Goal: Task Accomplishment & Management: Complete application form

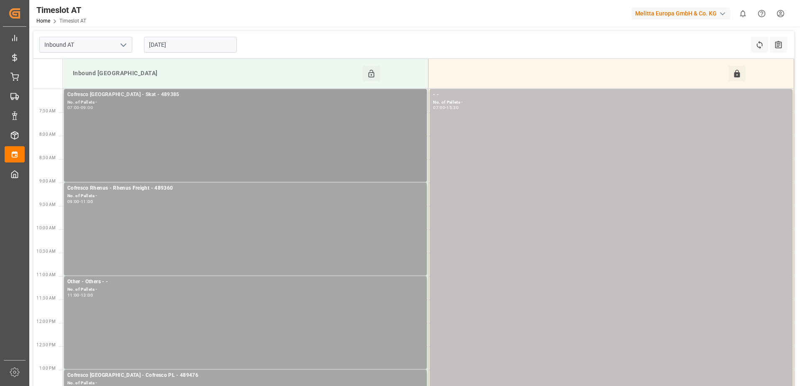
click at [228, 103] on div "No. of Pallets -" at bounding box center [245, 102] width 356 height 7
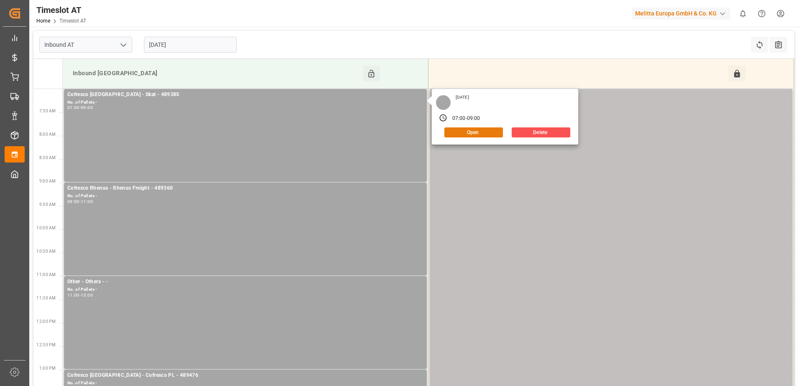
click at [479, 133] on button "Open" at bounding box center [473, 133] width 59 height 10
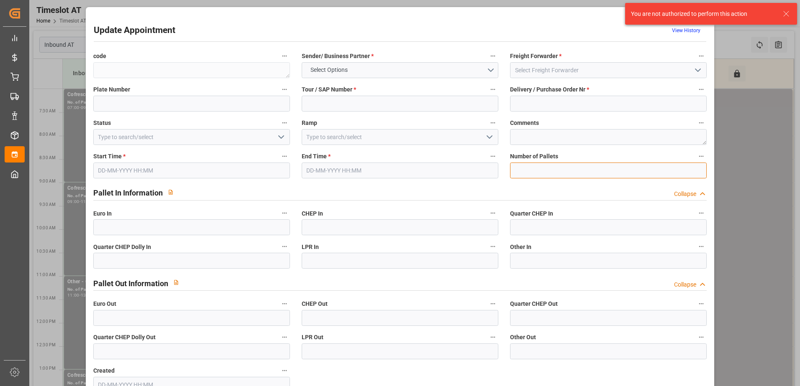
click at [530, 168] on input "text" at bounding box center [608, 171] width 197 height 16
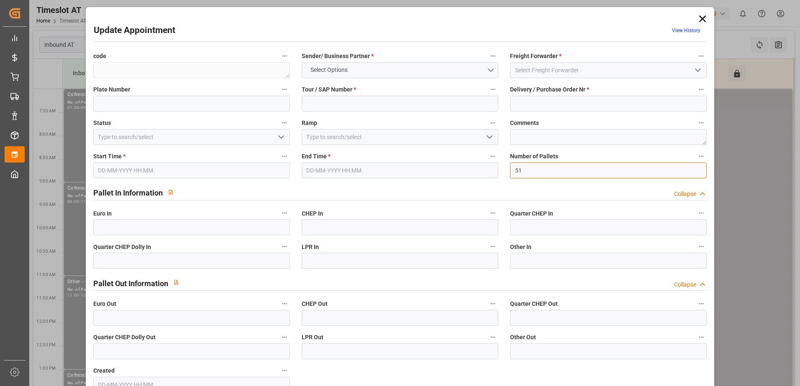
type input "51"
click at [191, 226] on input "text" at bounding box center [191, 228] width 197 height 16
type input "51"
click at [280, 138] on polyline "open menu" at bounding box center [281, 137] width 5 height 3
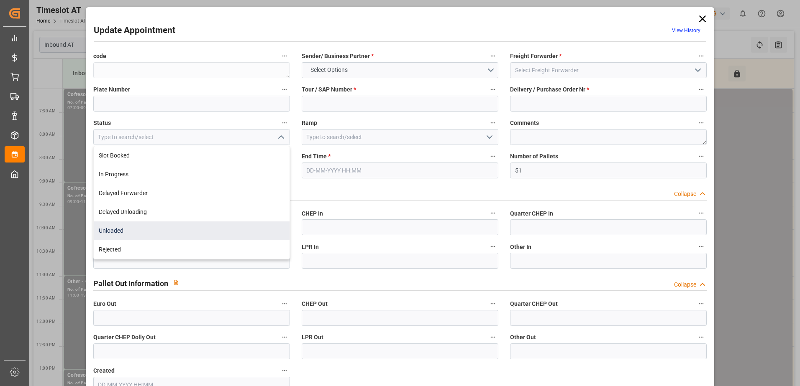
click at [144, 228] on div "Unloaded" at bounding box center [192, 231] width 196 height 19
type input "Unloaded"
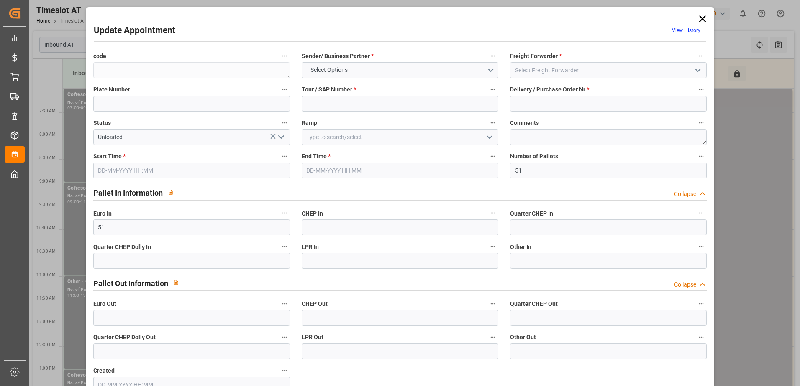
scroll to position [55, 0]
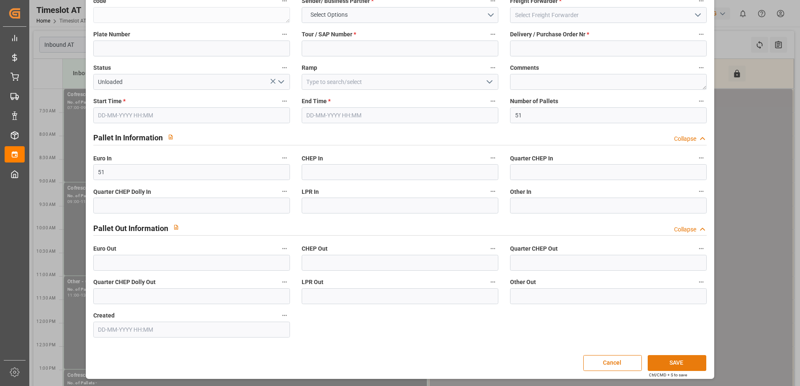
click at [672, 363] on button "SAVE" at bounding box center [676, 364] width 59 height 16
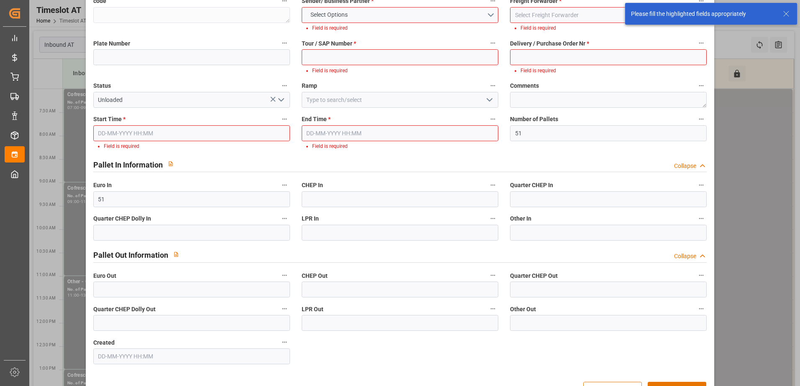
scroll to position [0, 0]
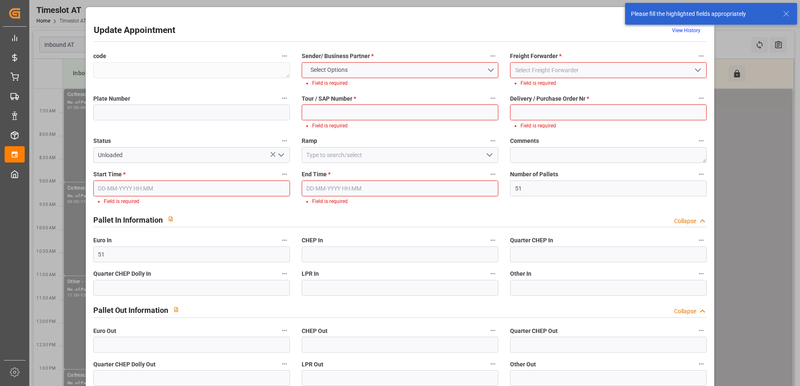
click at [556, 23] on div "Update Appointment View History code Sender/ Business Partner * Select Options …" at bounding box center [400, 234] width 624 height 450
click at [784, 12] on line at bounding box center [785, 13] width 5 height 5
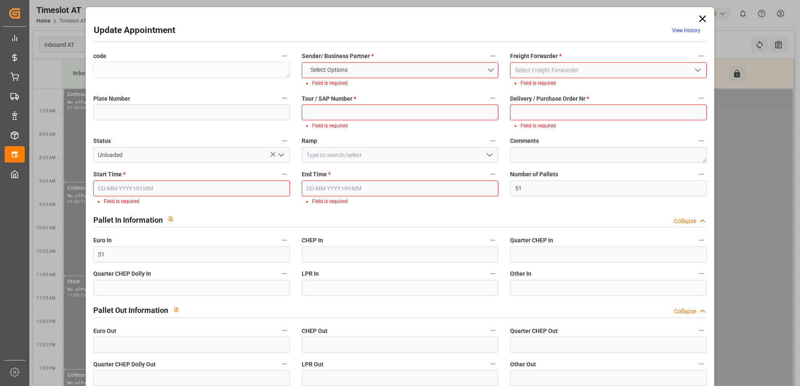
click at [699, 18] on icon at bounding box center [702, 18] width 7 height 7
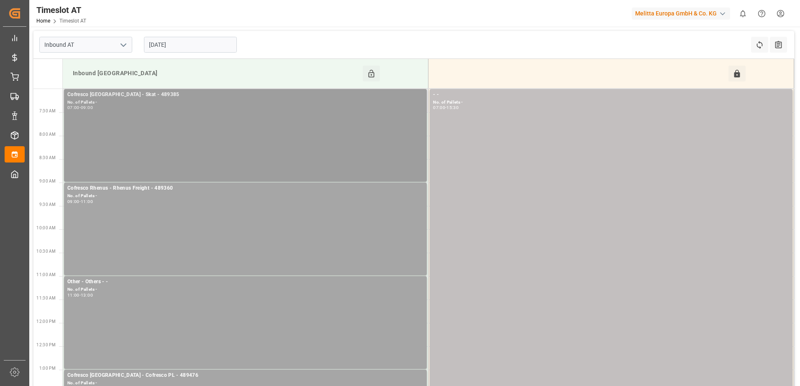
click at [275, 125] on div "Cofresco Poland - Skat - 489385 No. of Pallets - 07:00 - 09:00" at bounding box center [245, 136] width 356 height 90
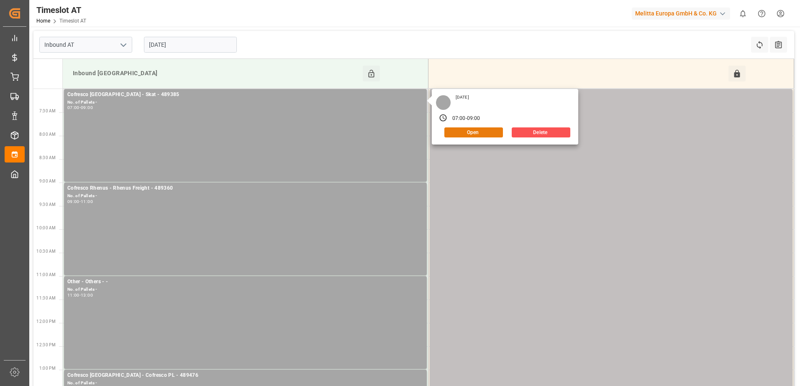
click at [471, 130] on button "Open" at bounding box center [473, 133] width 59 height 10
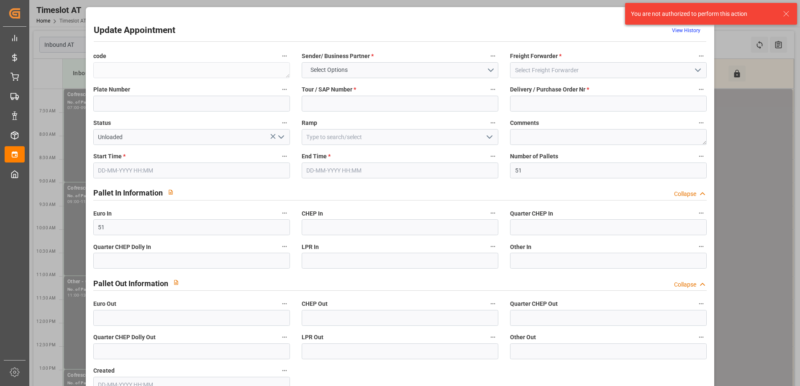
click at [790, 13] on icon at bounding box center [786, 14] width 10 height 10
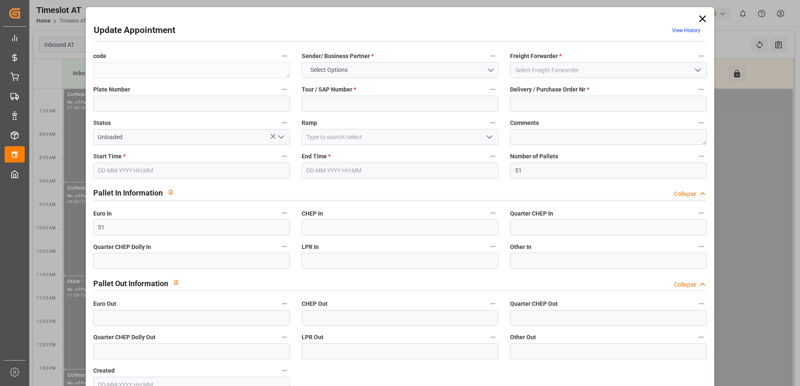
click at [696, 18] on icon at bounding box center [702, 19] width 12 height 12
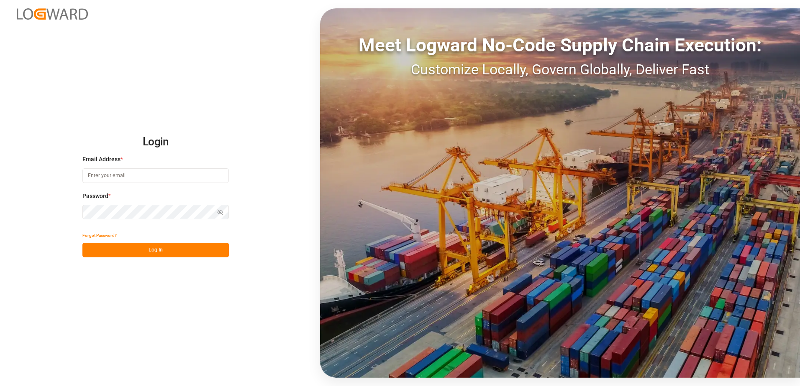
type input "[PERSON_NAME][EMAIL_ADDRESS][PERSON_NAME][DOMAIN_NAME]"
click at [100, 243] on button "Log In" at bounding box center [155, 250] width 146 height 15
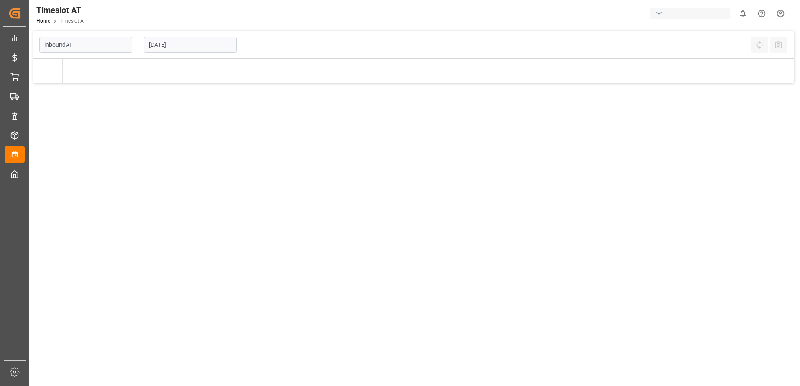
type input "Inbound AT"
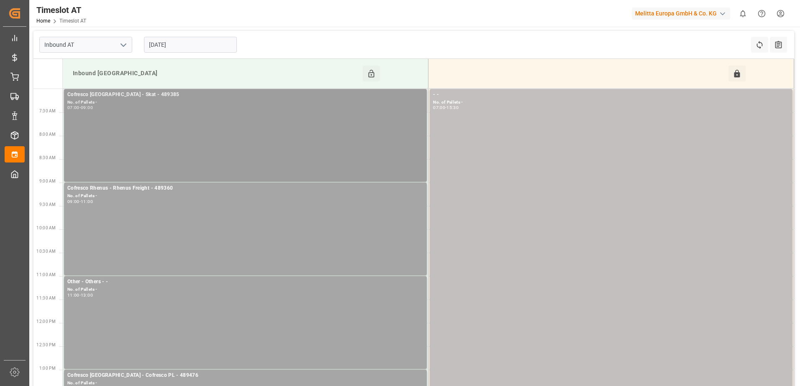
click at [186, 103] on div "No. of Pallets -" at bounding box center [245, 102] width 356 height 7
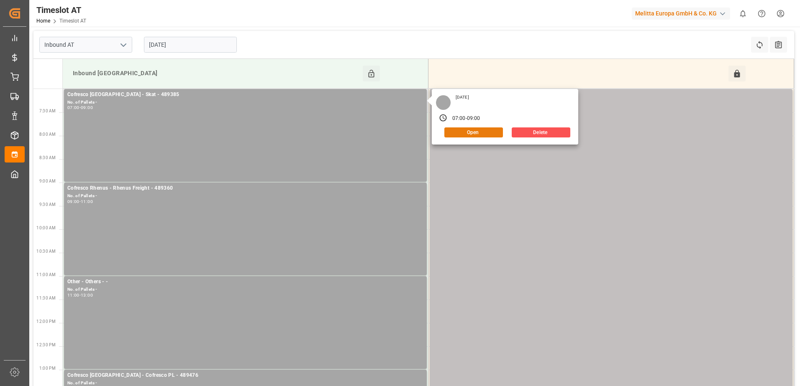
click at [457, 136] on button "Open" at bounding box center [473, 133] width 59 height 10
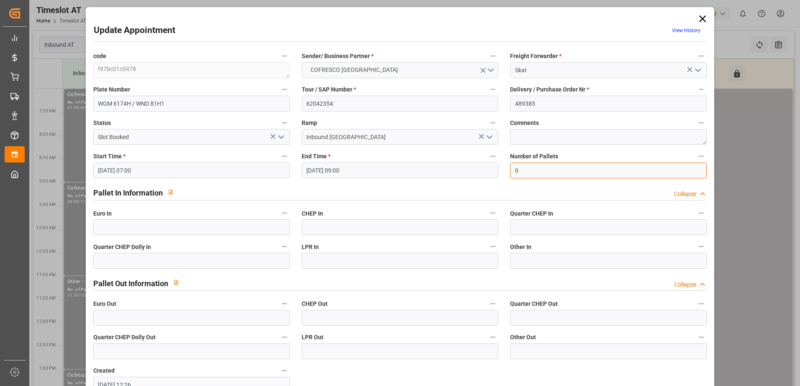
click at [533, 169] on input "0" at bounding box center [608, 171] width 197 height 16
type input "51"
click at [194, 230] on input "text" at bounding box center [191, 228] width 197 height 16
type input "51"
click at [284, 138] on icon "open menu" at bounding box center [281, 137] width 10 height 10
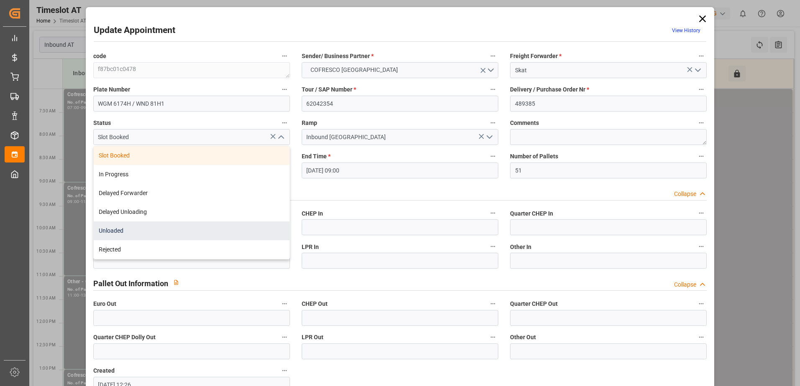
click at [155, 229] on div "Unloaded" at bounding box center [192, 231] width 196 height 19
type input "Unloaded"
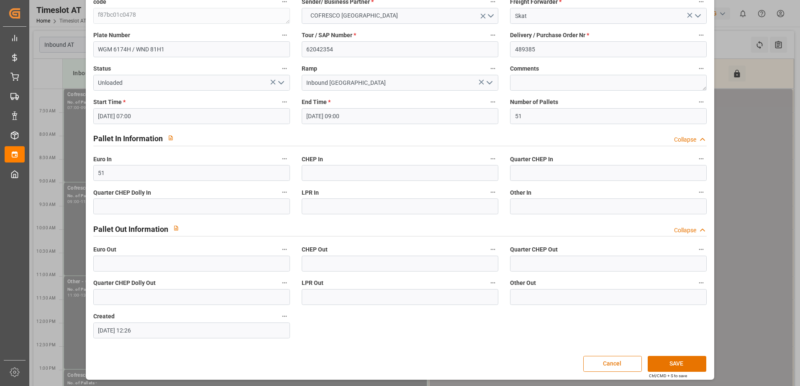
scroll to position [55, 0]
click at [687, 365] on button "SAVE" at bounding box center [676, 364] width 59 height 16
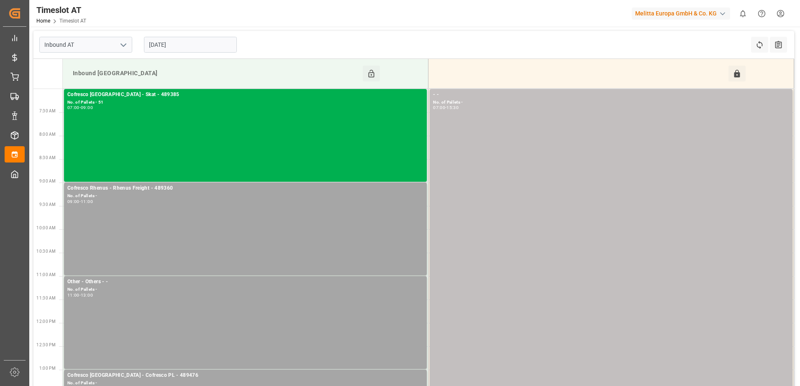
click at [166, 43] on input "[DATE]" at bounding box center [190, 45] width 93 height 16
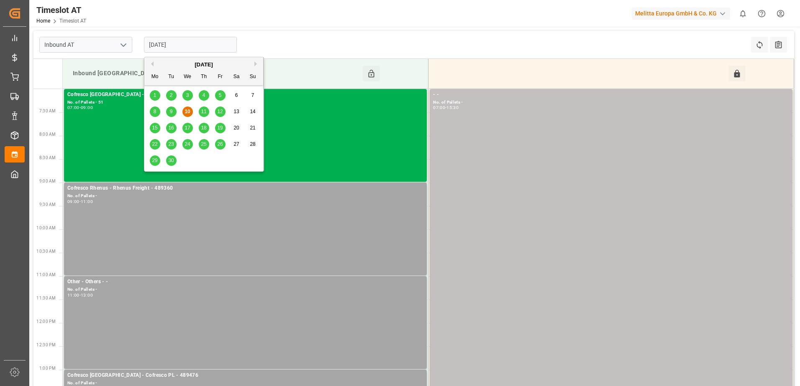
click at [209, 107] on div "8 9 10 11 12 13 14" at bounding box center [204, 112] width 114 height 16
click at [205, 110] on span "11" at bounding box center [203, 112] width 5 height 6
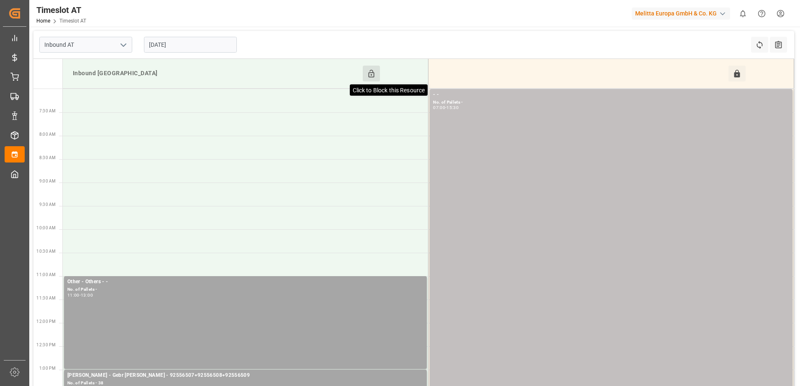
click at [371, 75] on icon at bounding box center [371, 74] width 6 height 8
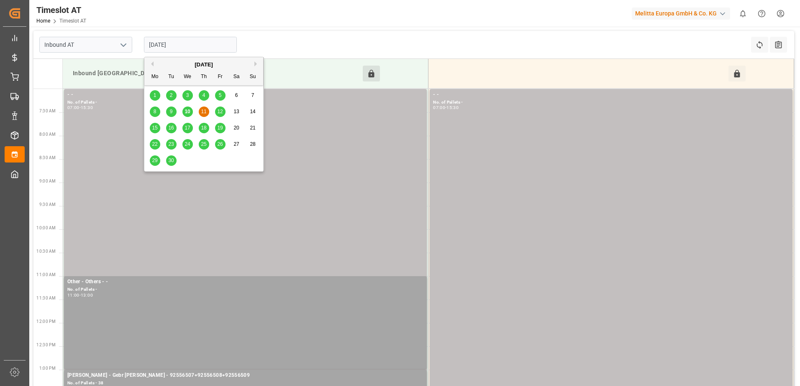
click at [189, 44] on input "[DATE]" at bounding box center [190, 45] width 93 height 16
click at [221, 111] on span "12" at bounding box center [219, 112] width 5 height 6
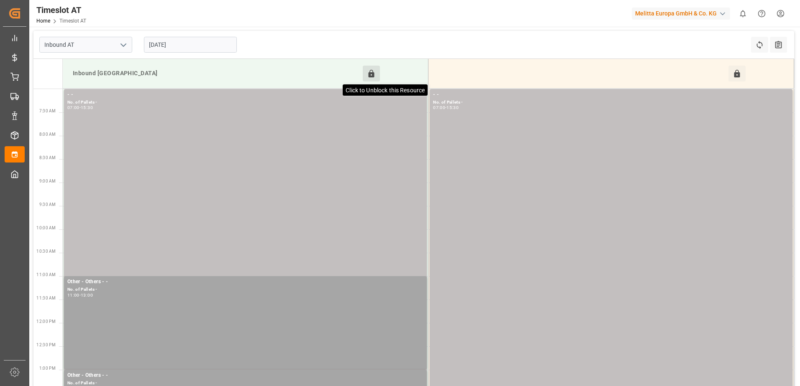
click at [370, 74] on icon at bounding box center [371, 74] width 6 height 8
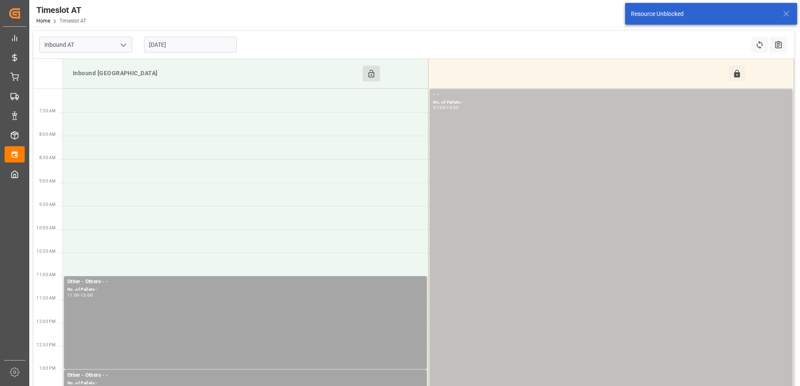
click at [200, 43] on input "[DATE]" at bounding box center [190, 45] width 93 height 16
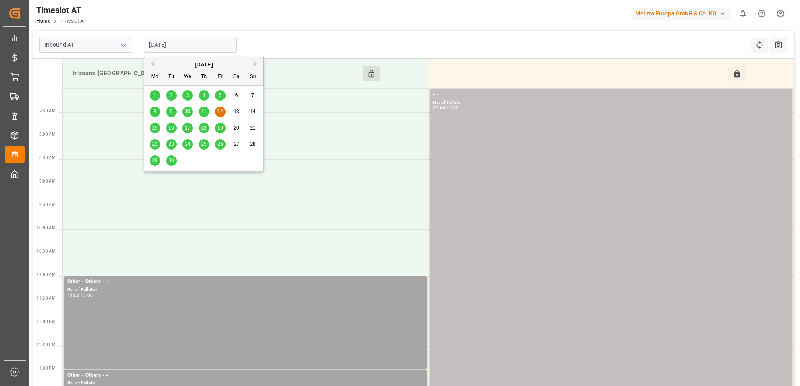
click at [153, 128] on span "15" at bounding box center [154, 128] width 5 height 6
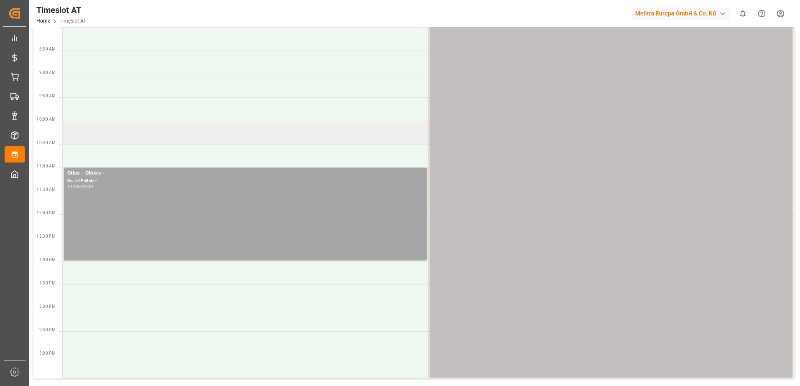
scroll to position [0, 0]
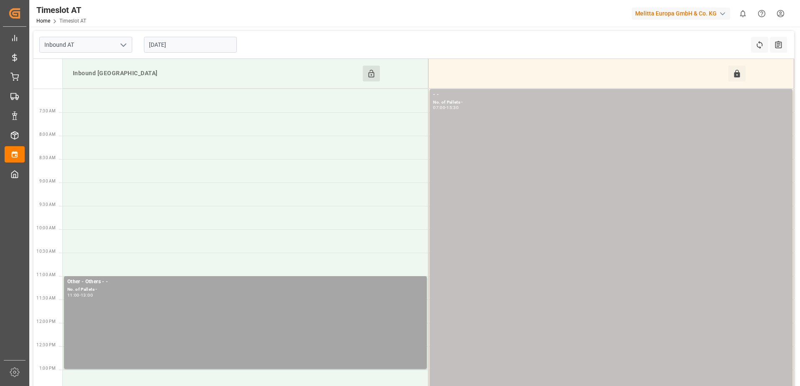
click at [181, 46] on input "[DATE]" at bounding box center [190, 45] width 93 height 16
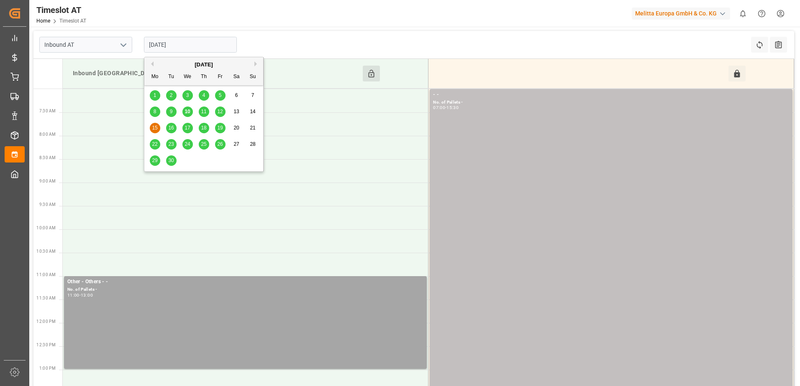
click at [187, 113] on span "10" at bounding box center [186, 112] width 5 height 6
type input "[DATE]"
